Goal: Transaction & Acquisition: Purchase product/service

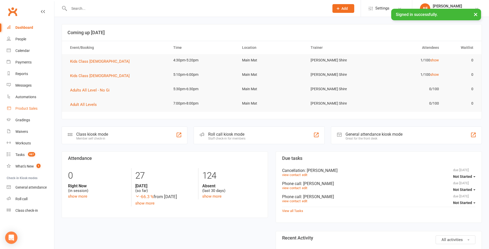
click at [29, 107] on div "Product Sales" at bounding box center [26, 108] width 22 height 4
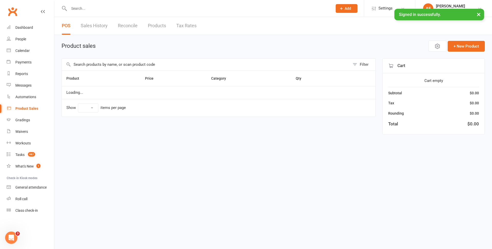
select select "100"
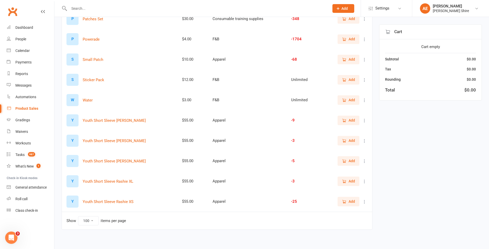
scroll to position [949, 0]
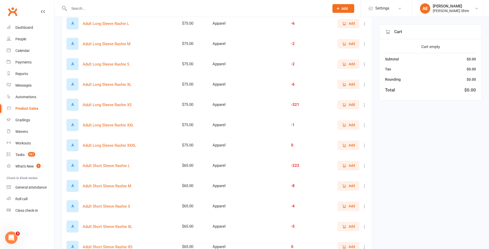
drag, startPoint x: 245, startPoint y: 182, endPoint x: 410, endPoint y: 212, distance: 168.5
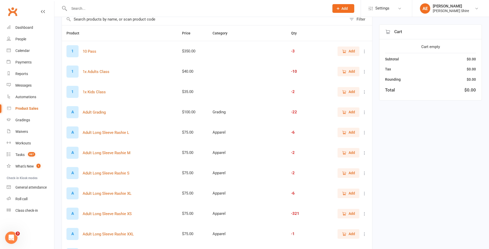
scroll to position [0, 0]
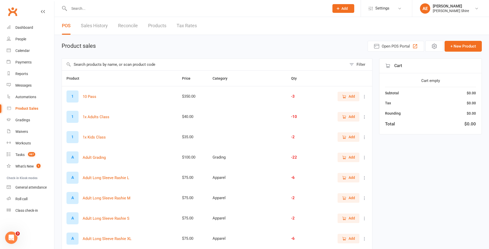
click at [162, 29] on link "Products" at bounding box center [157, 26] width 18 height 18
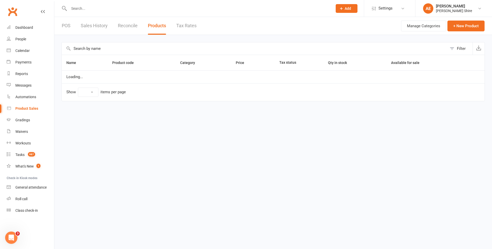
select select "100"
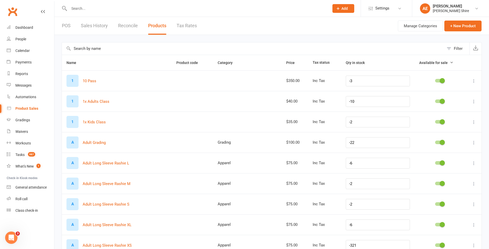
click at [112, 49] on input "text" at bounding box center [253, 48] width 382 height 12
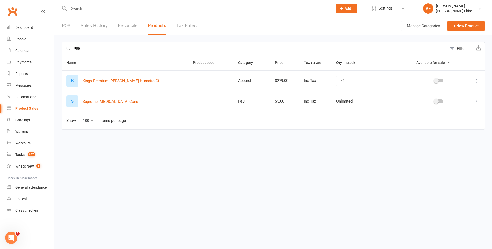
type input "PRE"
